Goal: Communication & Community: Answer question/provide support

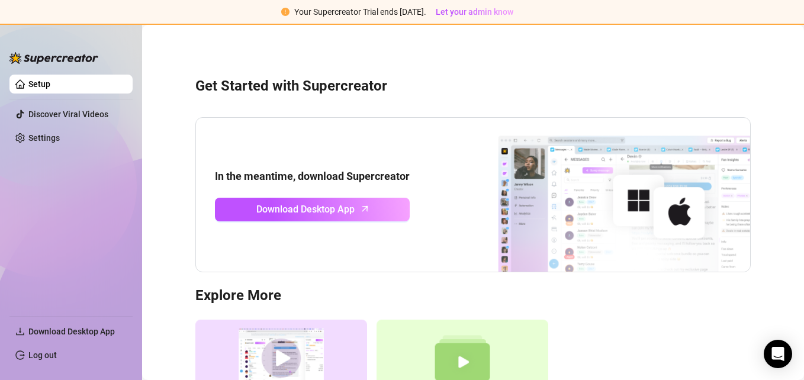
click at [481, 58] on div "Get Started with Supercreator In the meantime, download Supercreator Download D…" at bounding box center [473, 253] width 638 height 441
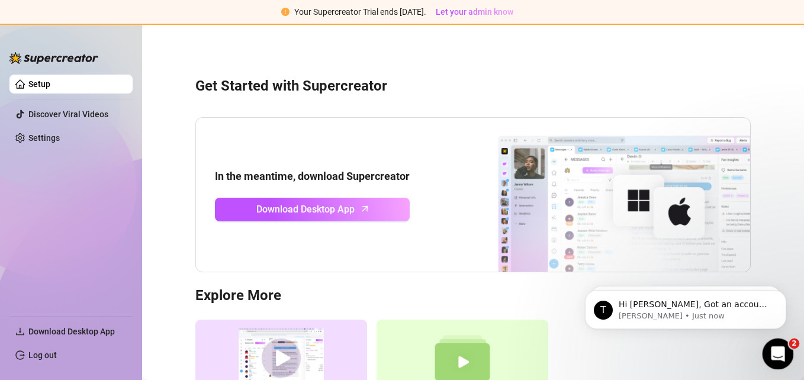
click at [775, 348] on icon "Open Intercom Messenger" at bounding box center [777, 353] width 20 height 20
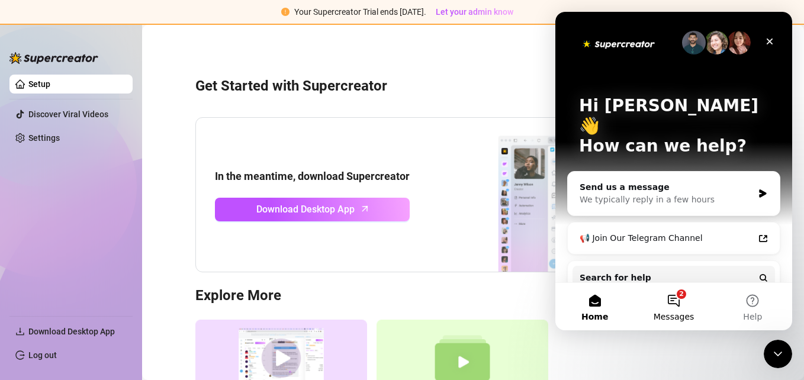
click at [677, 300] on button "2 Messages" at bounding box center [673, 306] width 79 height 47
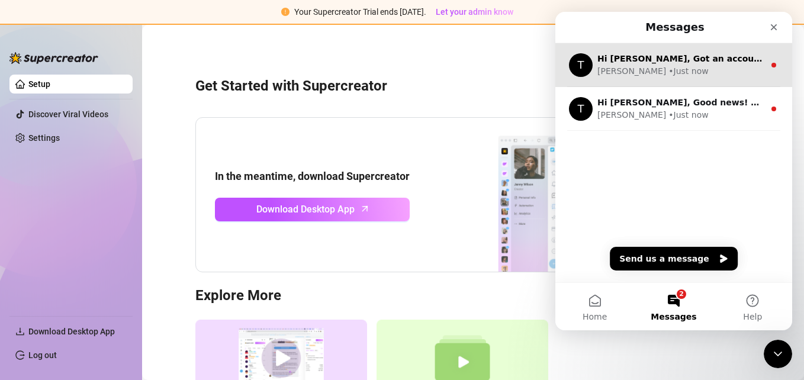
click at [676, 76] on div "[PERSON_NAME] • Just now" at bounding box center [680, 71] width 167 height 12
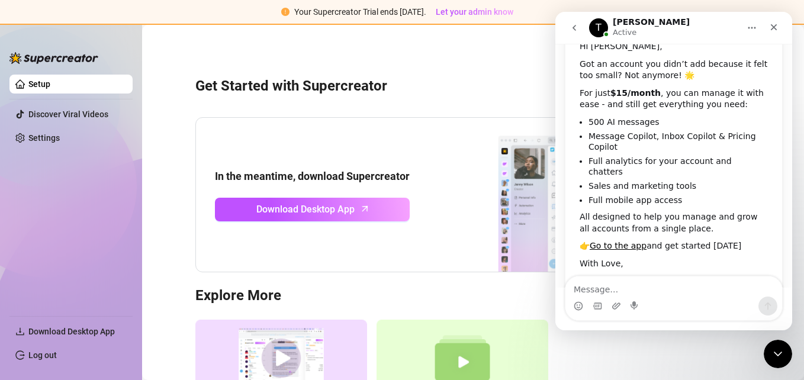
scroll to position [83, 0]
click at [576, 25] on icon "go back" at bounding box center [574, 27] width 9 height 9
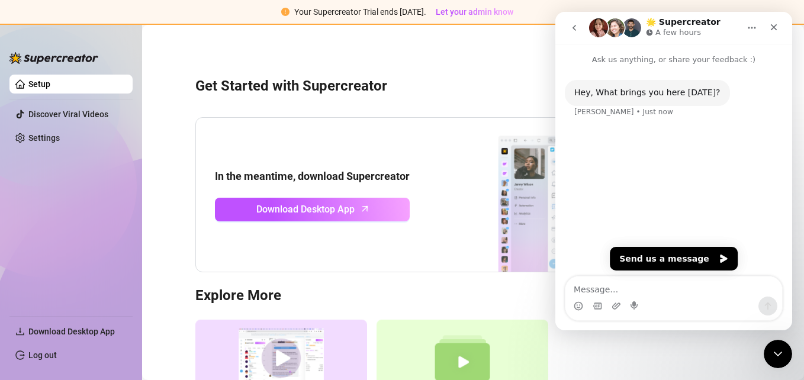
scroll to position [0, 0]
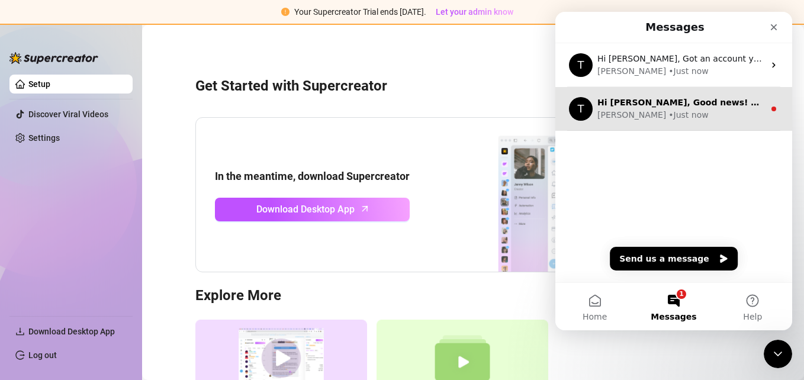
click at [683, 115] on div "[PERSON_NAME] • Just now" at bounding box center [680, 115] width 167 height 12
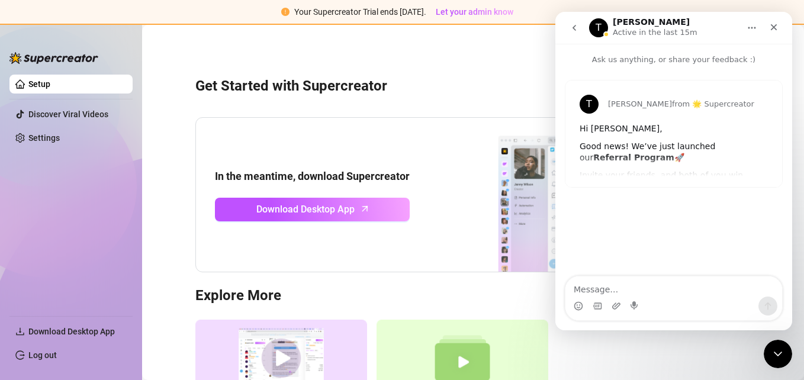
click at [575, 25] on icon "go back" at bounding box center [574, 27] width 9 height 9
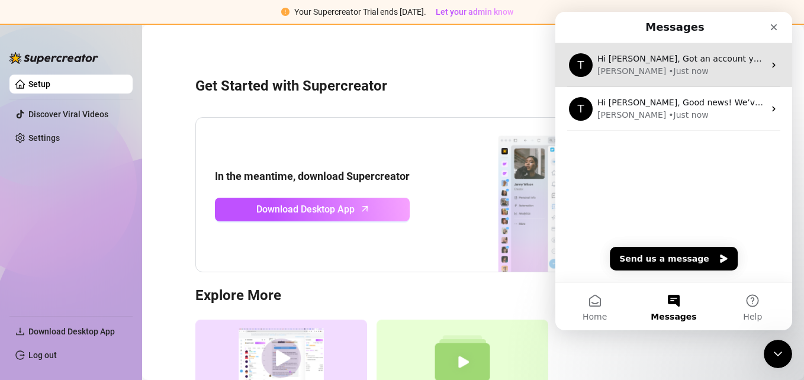
click at [666, 76] on div "[PERSON_NAME] • Just now" at bounding box center [680, 71] width 167 height 12
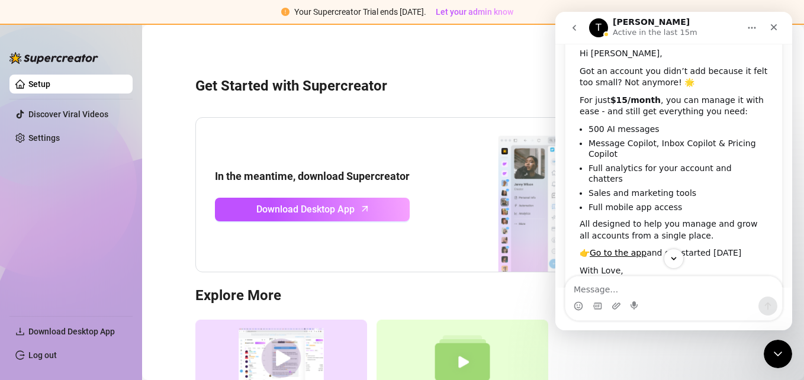
scroll to position [110, 0]
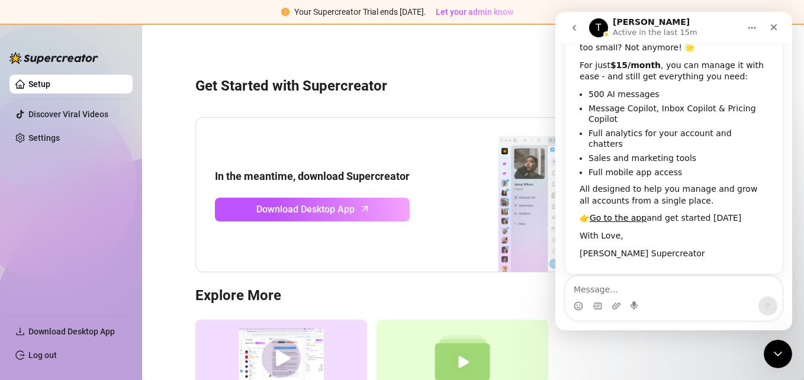
click at [497, 66] on div "Get Started with Supercreator In the meantime, download Supercreator Download D…" at bounding box center [473, 253] width 638 height 441
click at [578, 28] on icon "go back" at bounding box center [574, 27] width 9 height 9
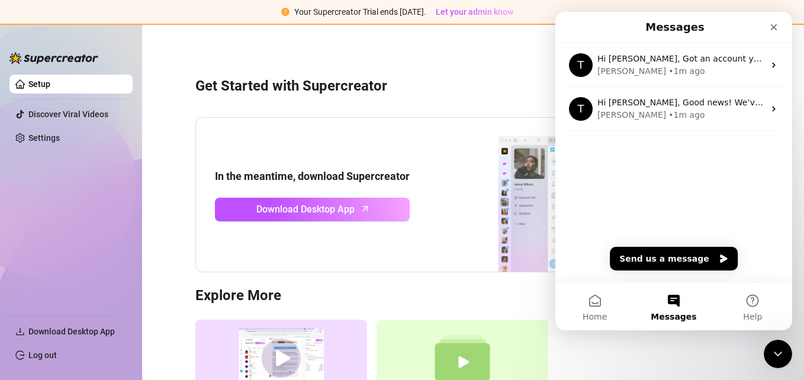
scroll to position [0, 0]
click at [578, 28] on div "Messages" at bounding box center [673, 27] width 221 height 21
click at [774, 28] on icon "Close" at bounding box center [774, 27] width 7 height 7
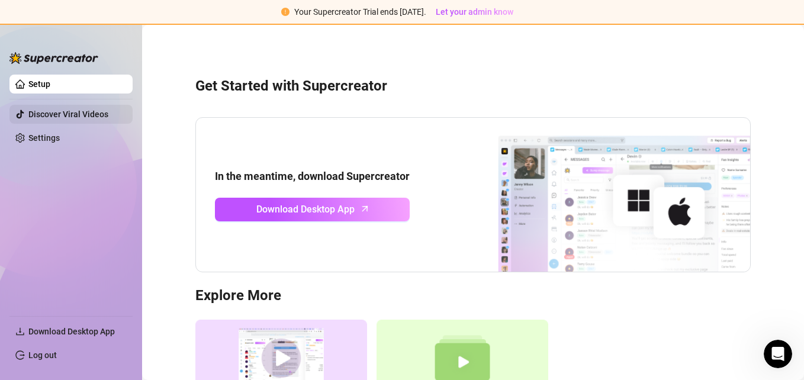
click at [67, 117] on link "Discover Viral Videos" at bounding box center [68, 114] width 80 height 9
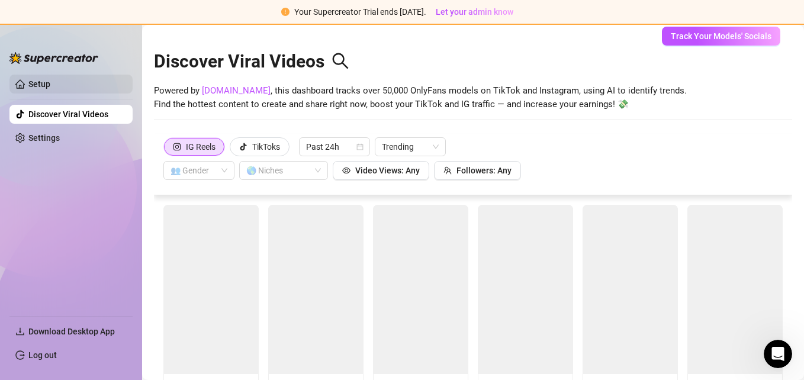
click at [50, 81] on link "Setup" at bounding box center [39, 83] width 22 height 9
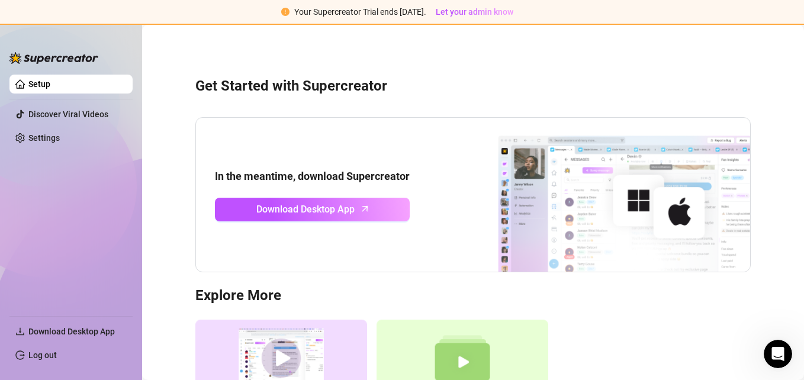
click at [281, 14] on icon "exclamation-circle" at bounding box center [285, 12] width 8 height 8
click at [282, 13] on icon "exclamation-circle" at bounding box center [285, 12] width 8 height 8
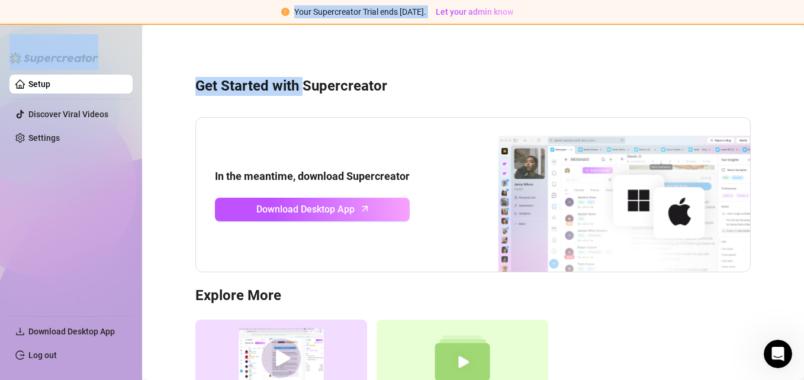
drag, startPoint x: 282, startPoint y: 13, endPoint x: 301, endPoint y: 39, distance: 31.9
click at [301, 39] on div "Your Supercreator Trial ends [DATE]. Let your admin know Setup Discover Viral V…" at bounding box center [402, 190] width 804 height 380
click at [301, 39] on div "Get Started with Supercreator In the meantime, download Supercreator Download D…" at bounding box center [473, 253] width 638 height 441
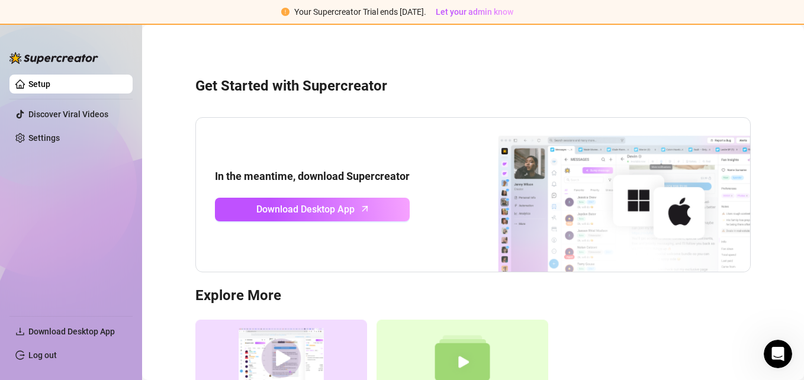
click at [281, 9] on icon "exclamation-circle" at bounding box center [285, 12] width 8 height 8
click at [770, 351] on icon "Open Intercom Messenger" at bounding box center [777, 353] width 20 height 20
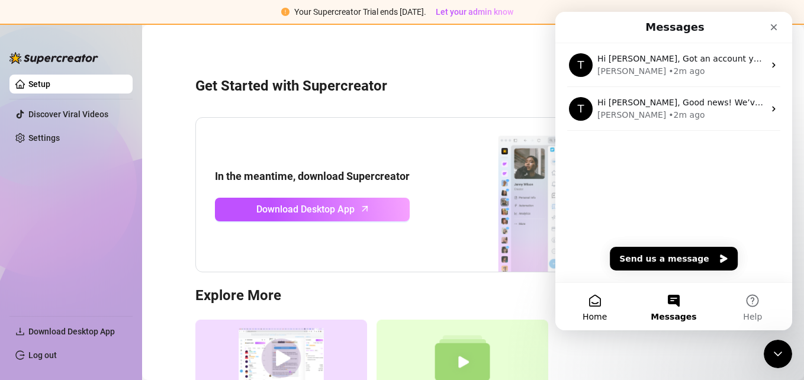
click at [606, 298] on button "Home" at bounding box center [594, 306] width 79 height 47
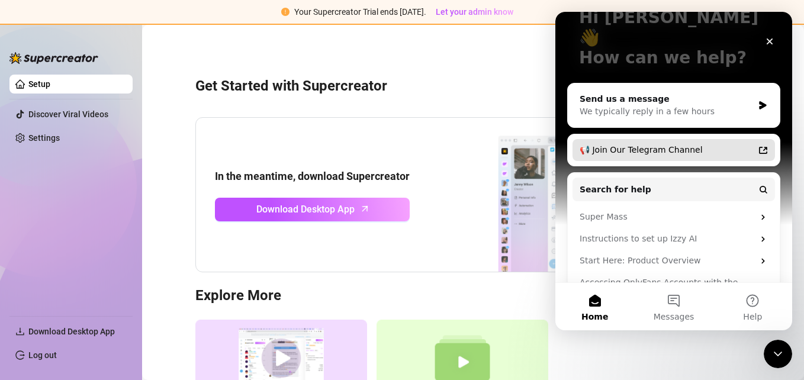
scroll to position [103, 0]
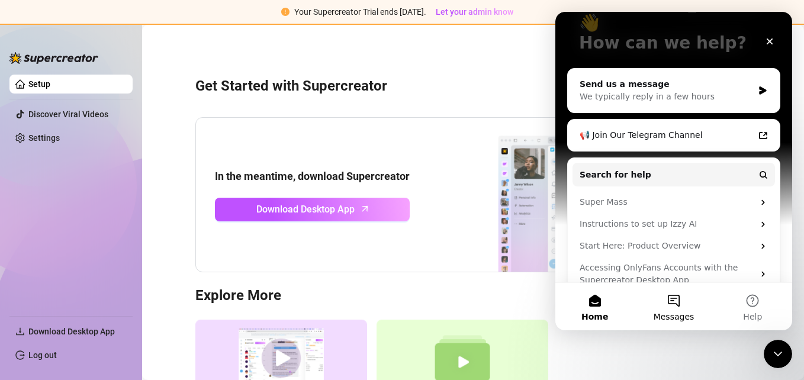
click at [675, 302] on button "Messages" at bounding box center [673, 306] width 79 height 47
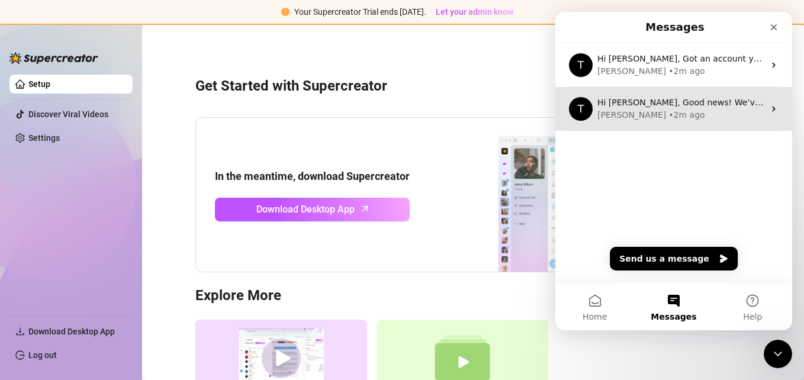
click at [647, 94] on div "T Hi [PERSON_NAME], Good news! We’ve just launched our Referral Program 🚀 Invit…" at bounding box center [673, 109] width 237 height 44
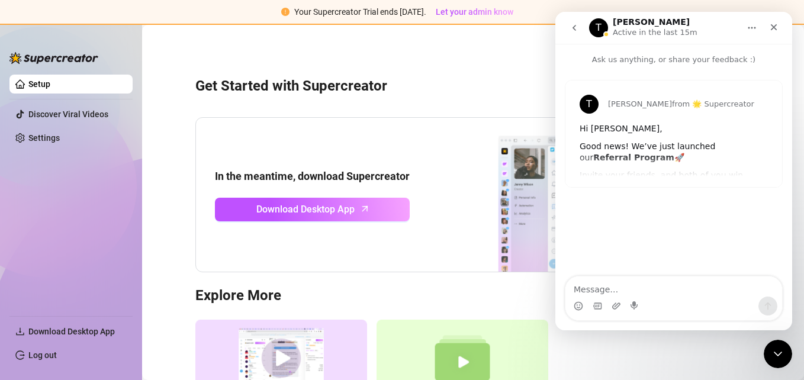
click at [579, 30] on button "go back" at bounding box center [574, 28] width 22 height 22
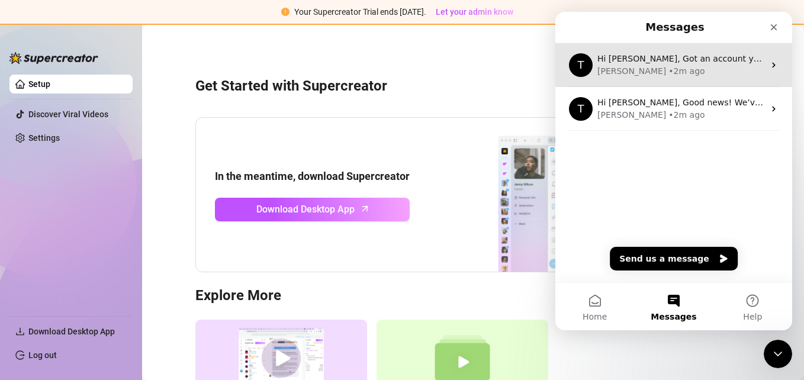
click at [668, 67] on div "• 2m ago" at bounding box center [686, 71] width 36 height 12
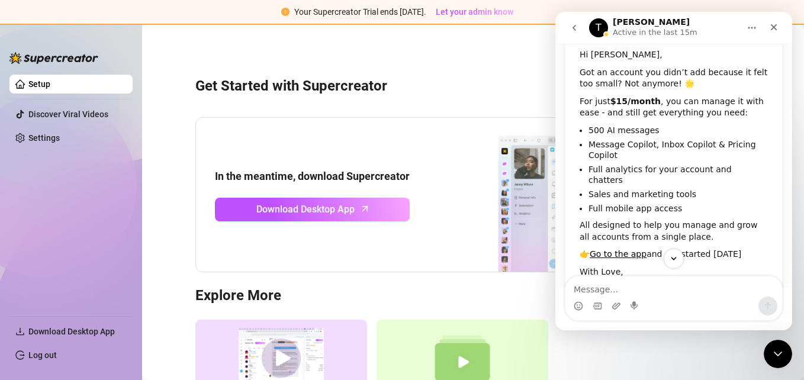
scroll to position [110, 0]
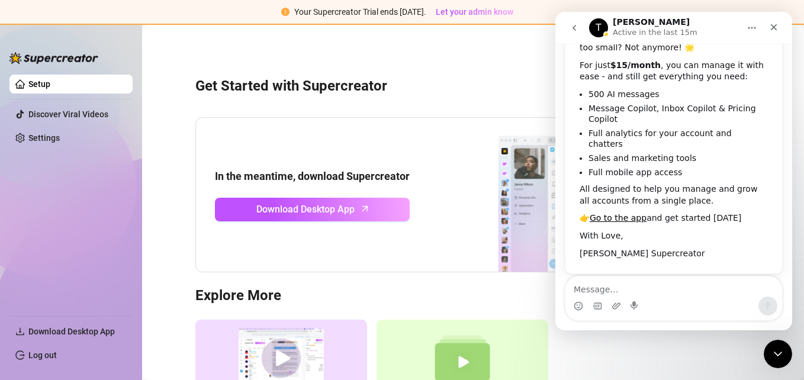
click at [576, 30] on icon "go back" at bounding box center [574, 27] width 9 height 9
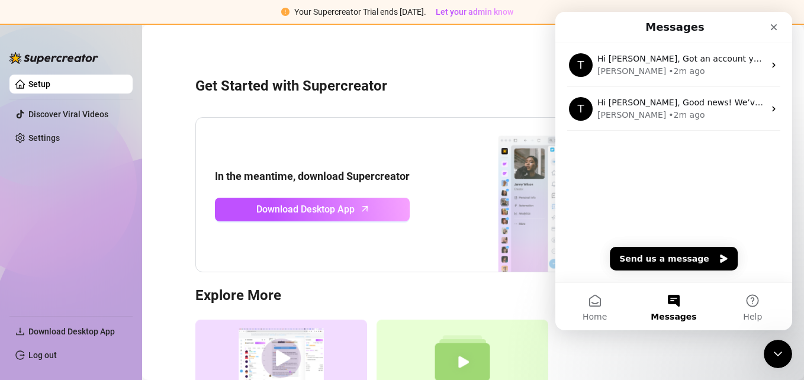
click at [529, 96] on div "Get Started with Supercreator In the meantime, download Supercreator Download D…" at bounding box center [473, 253] width 638 height 441
